Goal: Obtain resource: Download file/media

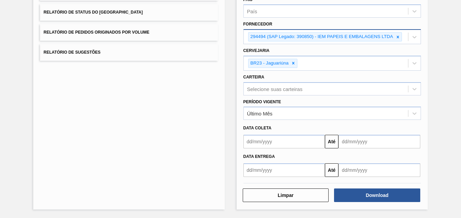
scroll to position [66, 0]
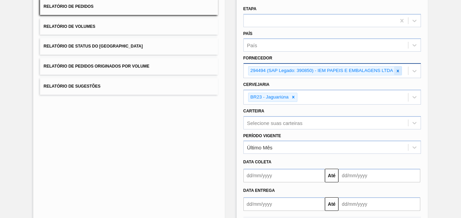
click at [396, 72] on icon at bounding box center [397, 71] width 5 height 5
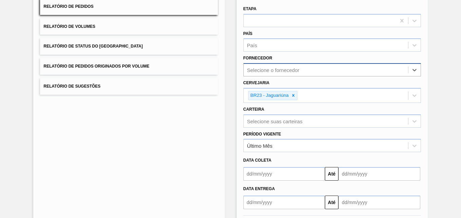
paste input "289877"
type input "289877"
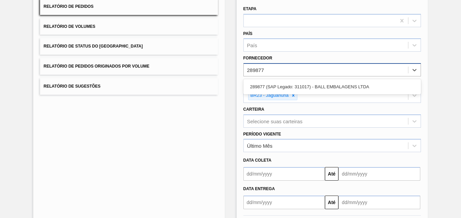
drag, startPoint x: 284, startPoint y: 86, endPoint x: 299, endPoint y: 97, distance: 19.3
click at [284, 86] on div "289877 (SAP Legado: 311017) - BALL EMBALAGENS LTDA" at bounding box center [331, 86] width 177 height 13
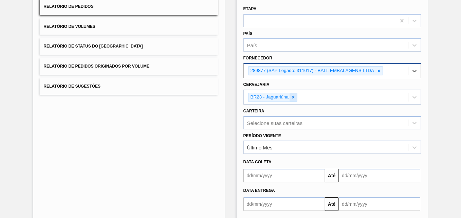
click at [293, 95] on icon at bounding box center [293, 97] width 5 height 5
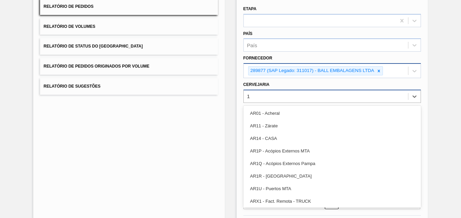
type input "13"
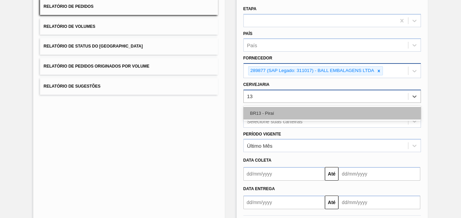
click at [268, 112] on div "BR13 - Piraí" at bounding box center [331, 113] width 177 height 13
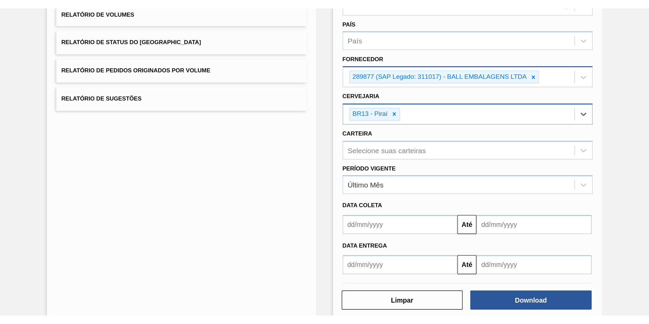
scroll to position [100, 0]
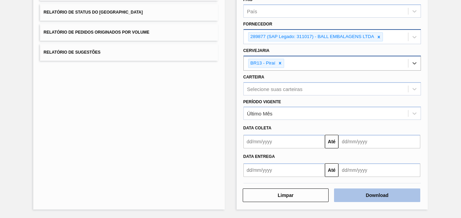
click at [384, 194] on button "Download" at bounding box center [377, 195] width 86 height 14
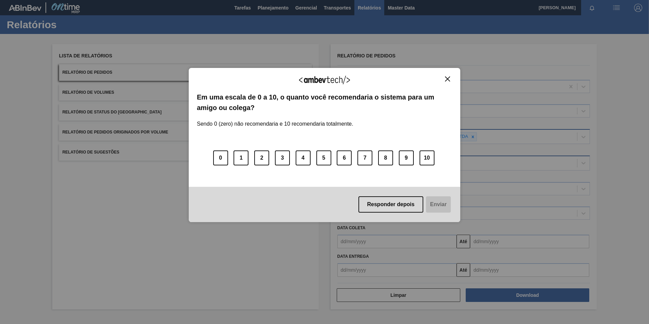
scroll to position [0, 0]
